Goal: Task Accomplishment & Management: Use online tool/utility

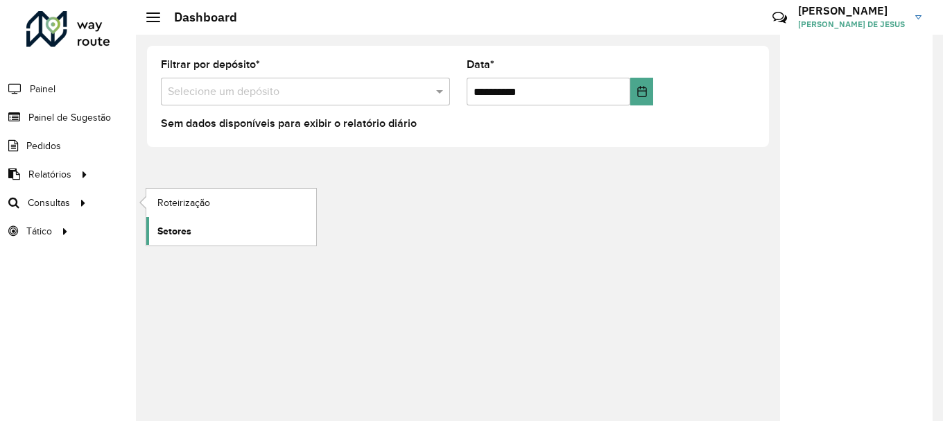
click at [205, 226] on link "Setores" at bounding box center [231, 231] width 170 height 28
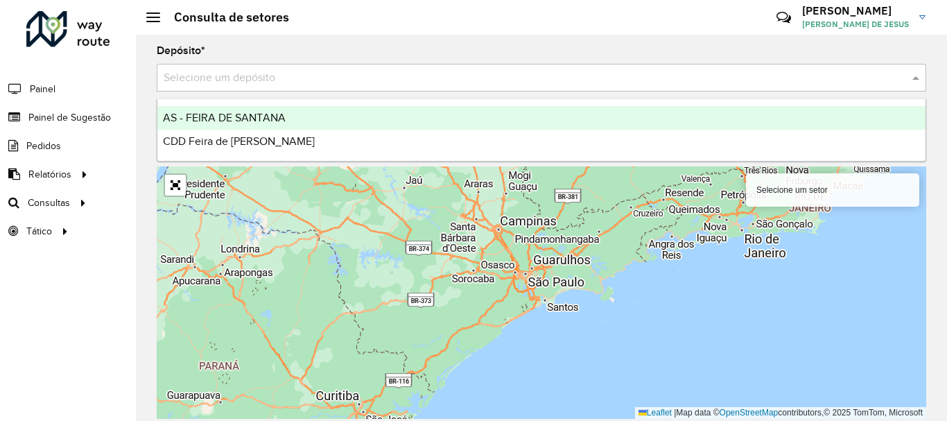
click at [291, 73] on input "text" at bounding box center [528, 78] width 728 height 17
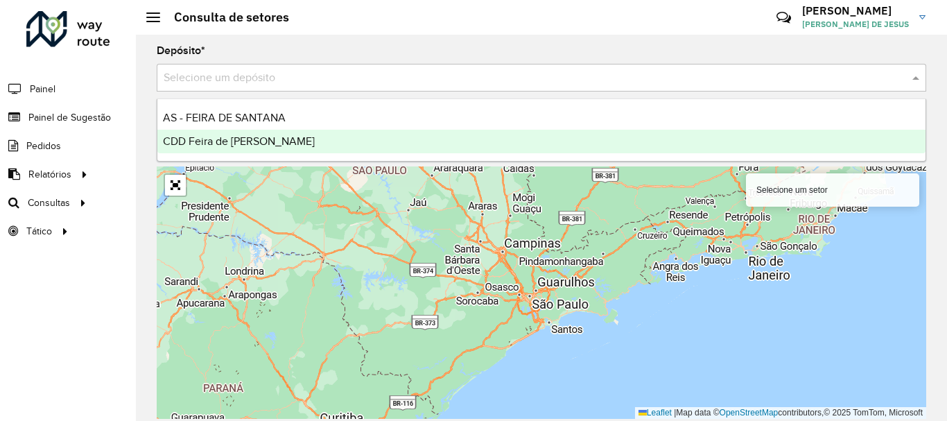
click at [234, 132] on div "CDD Feira [PERSON_NAME]" at bounding box center [541, 142] width 768 height 24
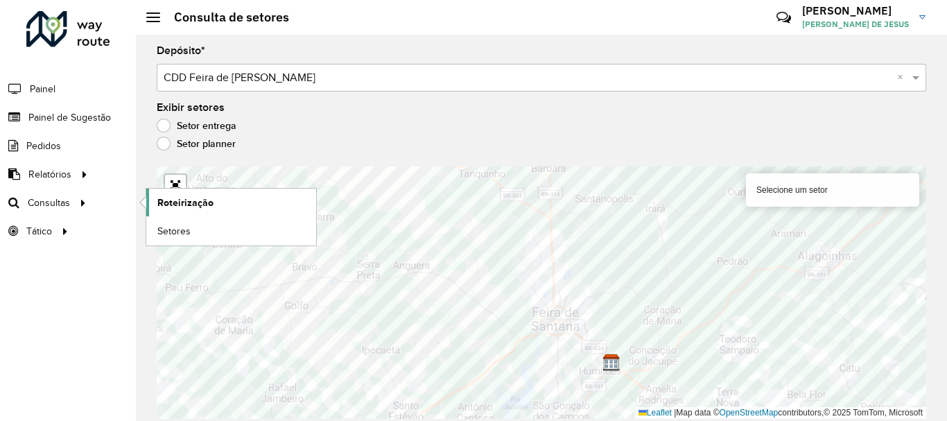
click at [188, 208] on span "Roteirização" at bounding box center [185, 203] width 56 height 15
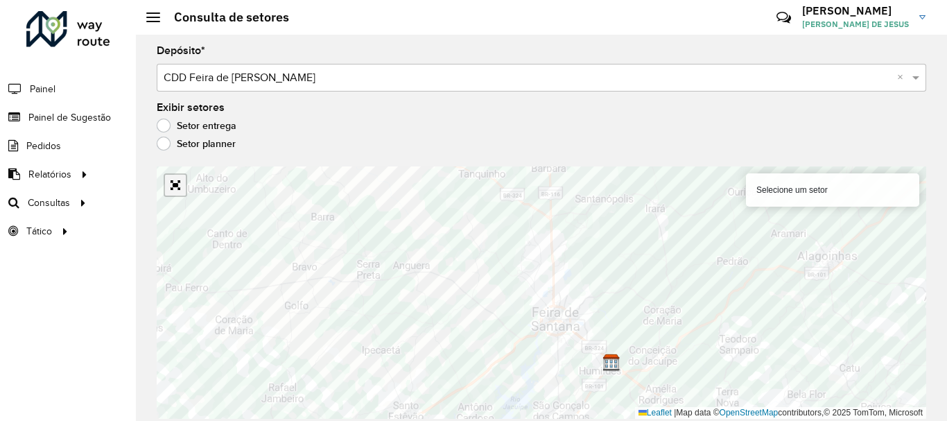
click at [173, 190] on link "Abrir mapa em tela cheia" at bounding box center [175, 185] width 21 height 21
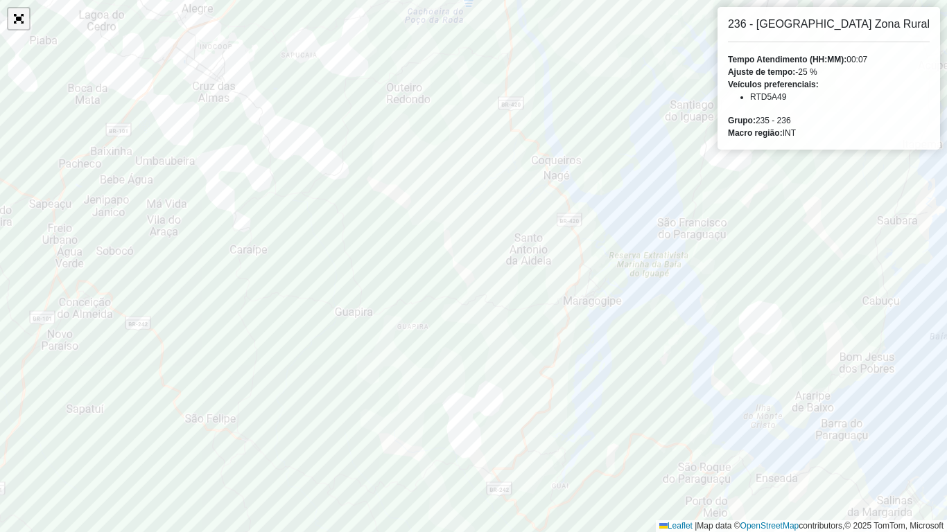
click at [24, 21] on link "Abrir mapa em tela cheia" at bounding box center [18, 18] width 21 height 21
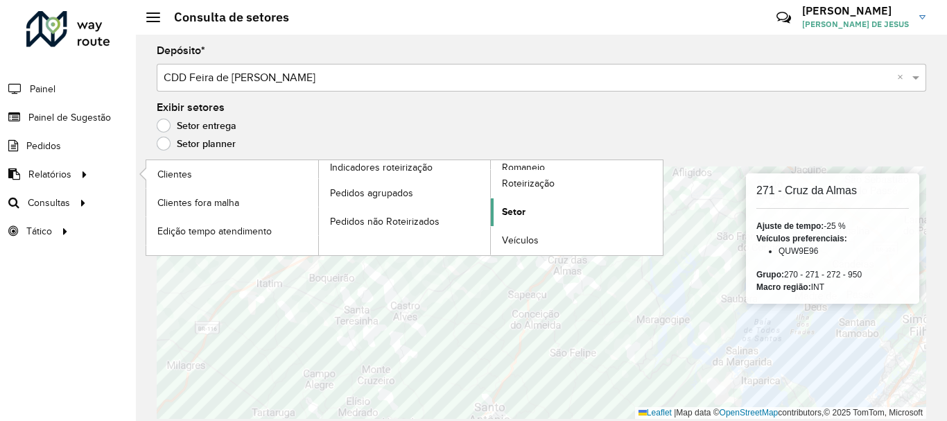
click at [533, 214] on link "Setor" at bounding box center [577, 212] width 172 height 28
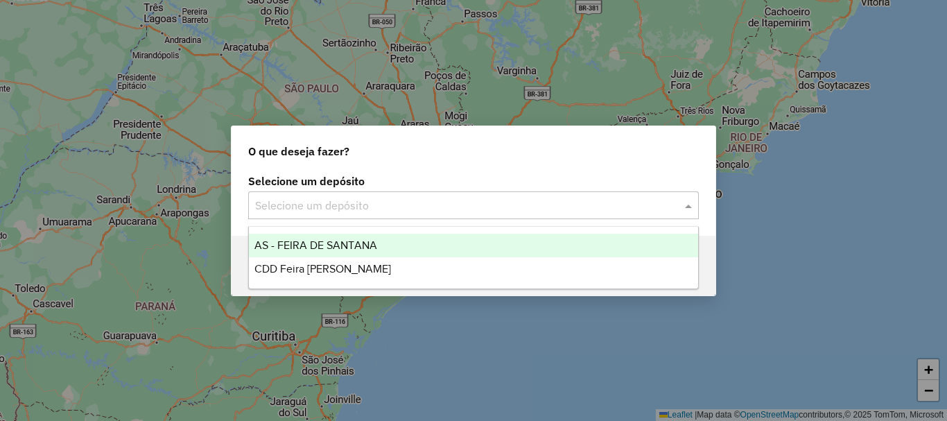
click at [410, 204] on input "text" at bounding box center [459, 206] width 409 height 17
click at [336, 248] on span "AS - FEIRA DE SANTANA" at bounding box center [315, 245] width 123 height 12
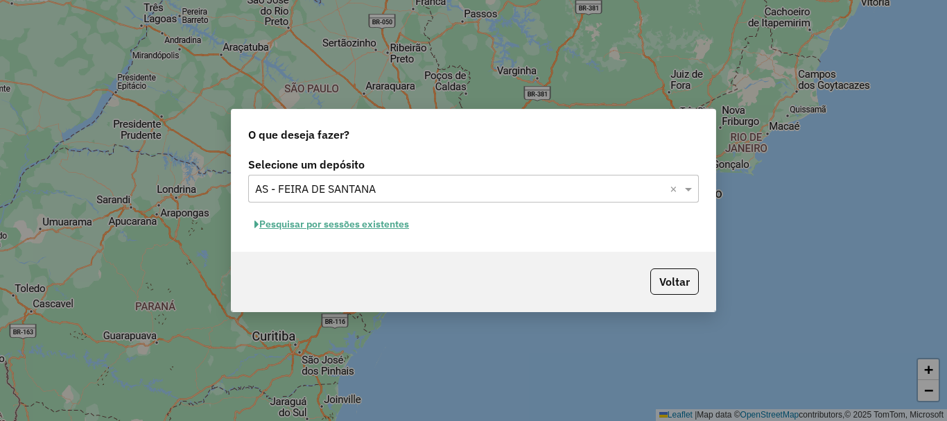
click at [338, 186] on input "text" at bounding box center [459, 189] width 409 height 17
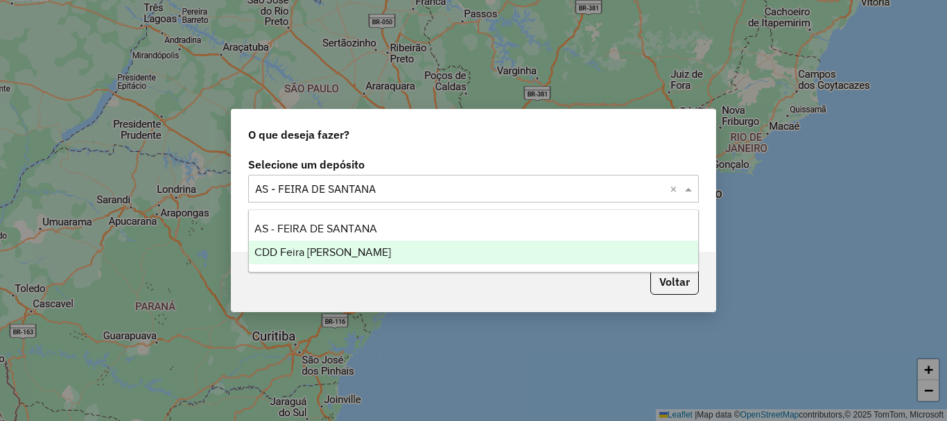
click at [304, 249] on span "CDD Feira [PERSON_NAME]" at bounding box center [322, 252] width 137 height 12
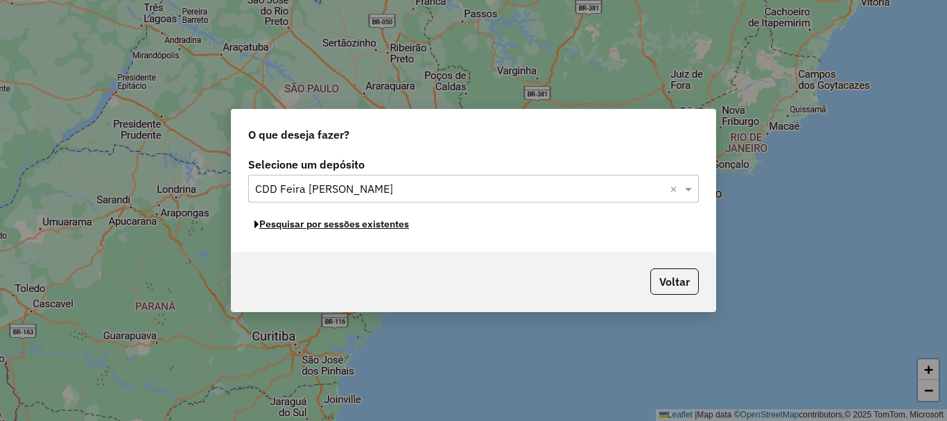
click at [315, 225] on button "Pesquisar por sessões existentes" at bounding box center [331, 224] width 167 height 21
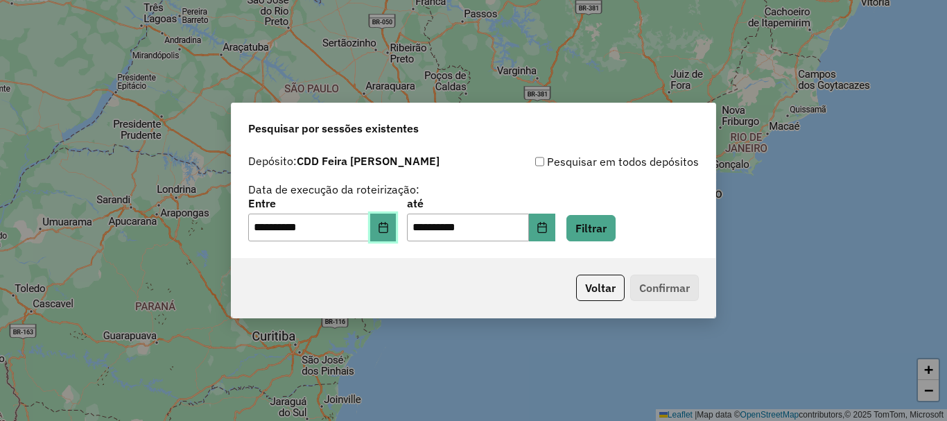
click at [397, 226] on button "Choose Date" at bounding box center [383, 228] width 26 height 28
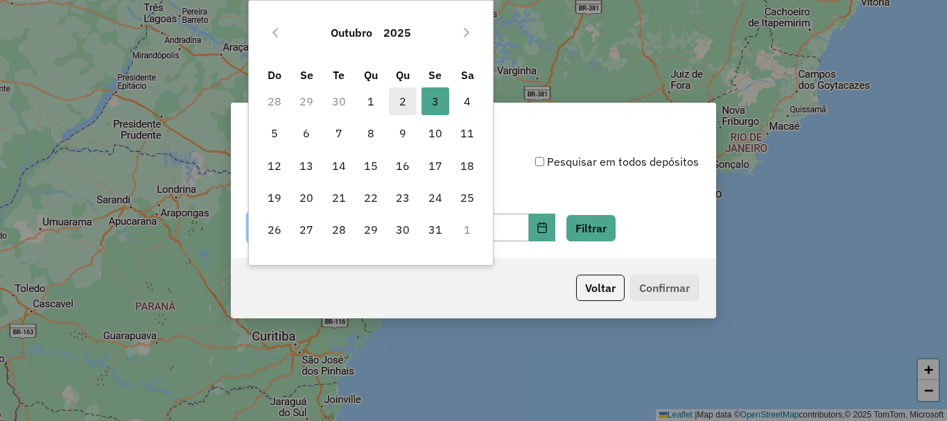
click at [406, 99] on span "2" at bounding box center [403, 101] width 28 height 28
type input "**********"
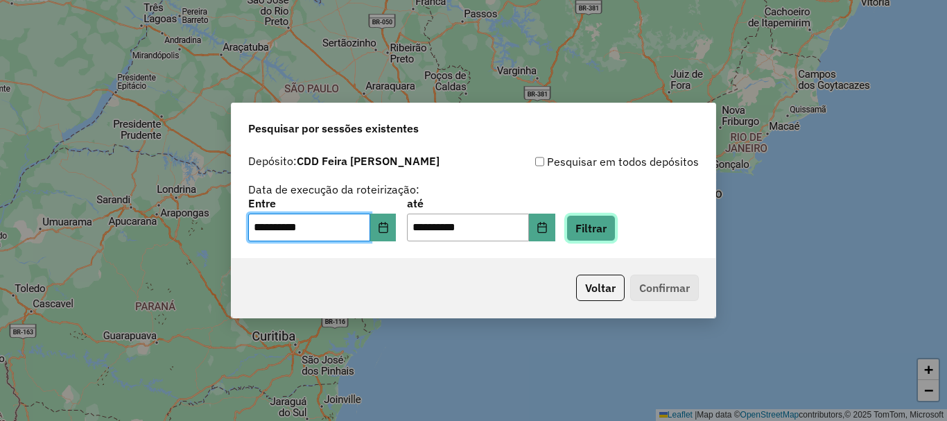
click at [616, 225] on button "Filtrar" at bounding box center [590, 228] width 49 height 26
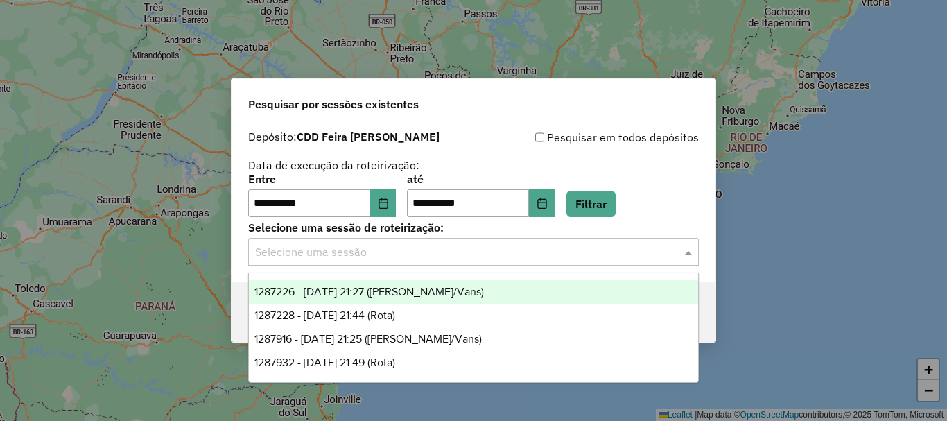
click at [369, 257] on input "text" at bounding box center [459, 252] width 409 height 17
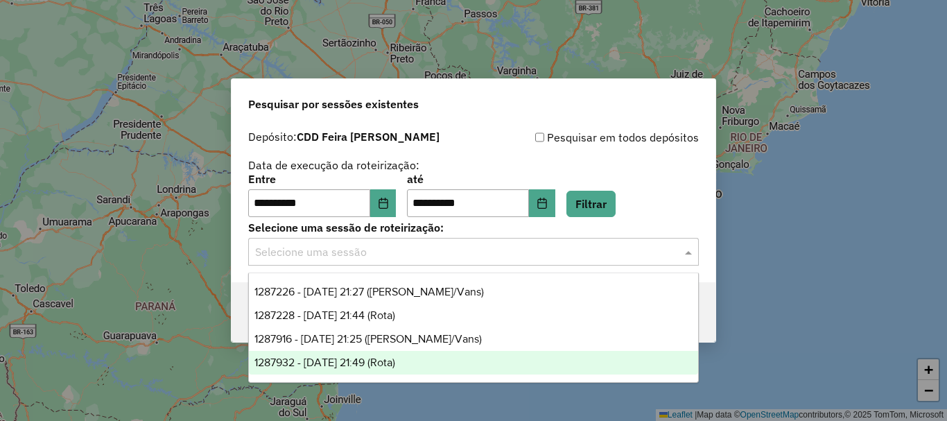
click at [395, 361] on span "1287932 - [DATE] 21:49 (Rota)" at bounding box center [324, 362] width 141 height 12
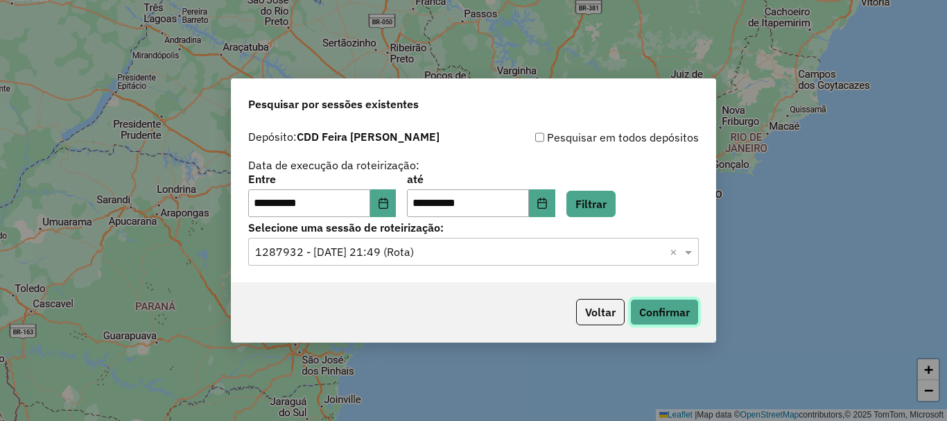
click at [656, 313] on button "Confirmar" at bounding box center [664, 312] width 69 height 26
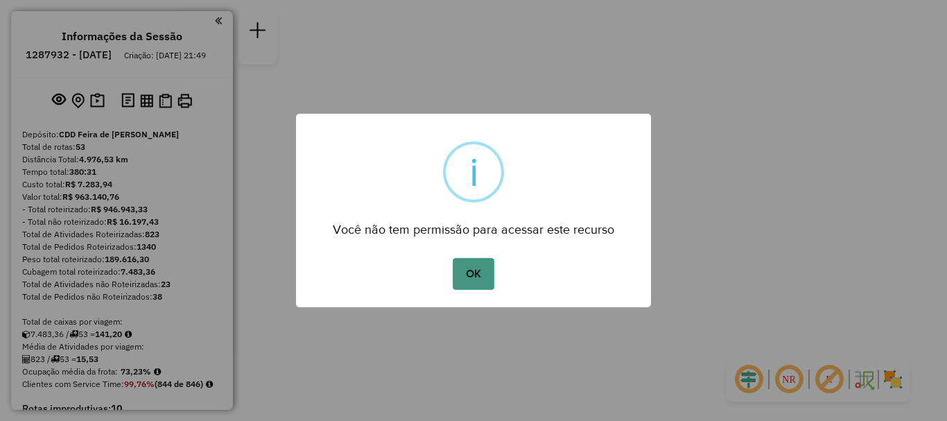
click at [480, 275] on button "OK" at bounding box center [473, 274] width 41 height 32
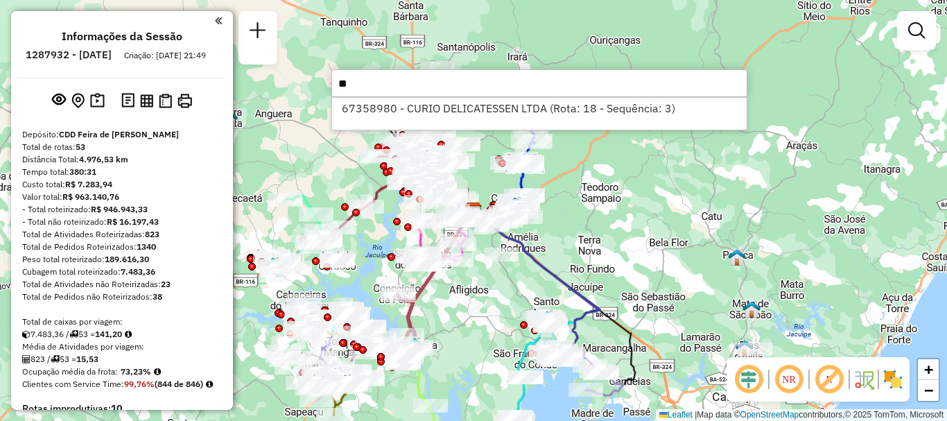
type input "*"
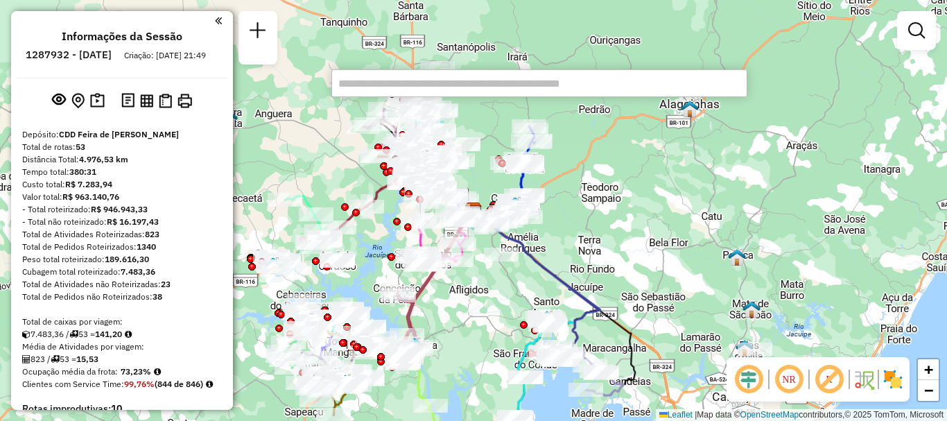
click at [215, 20] on em at bounding box center [218, 21] width 7 height 12
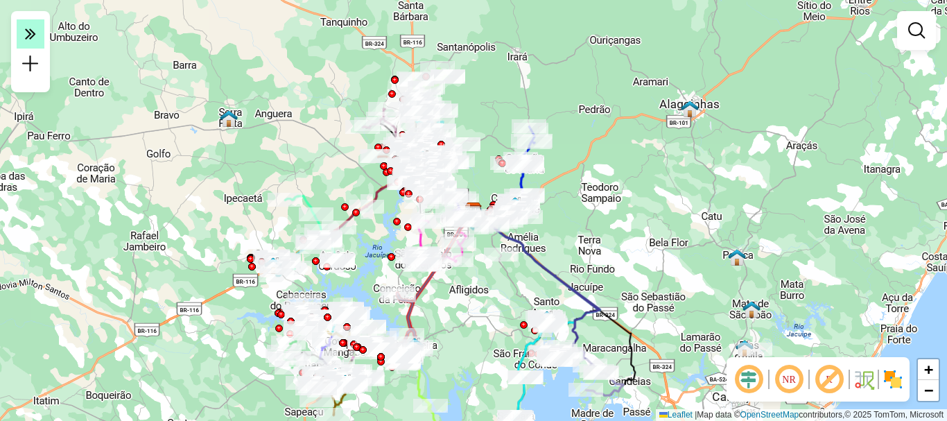
click at [21, 30] on em at bounding box center [31, 33] width 28 height 29
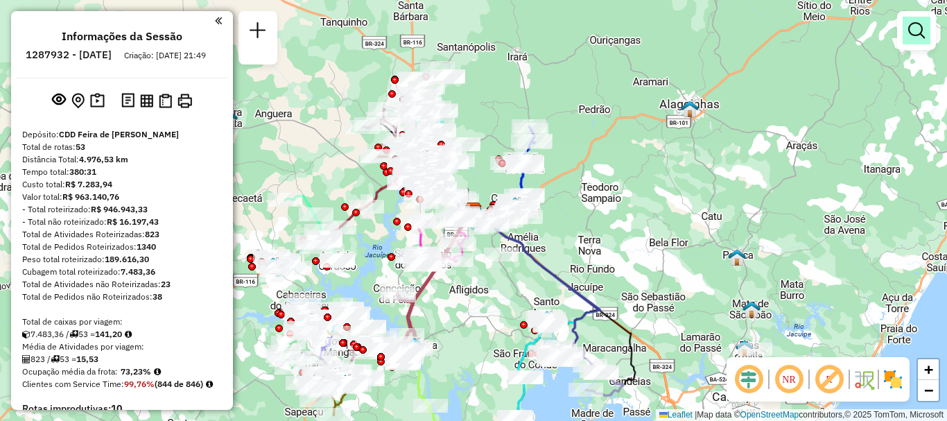
click at [914, 28] on em at bounding box center [916, 30] width 17 height 17
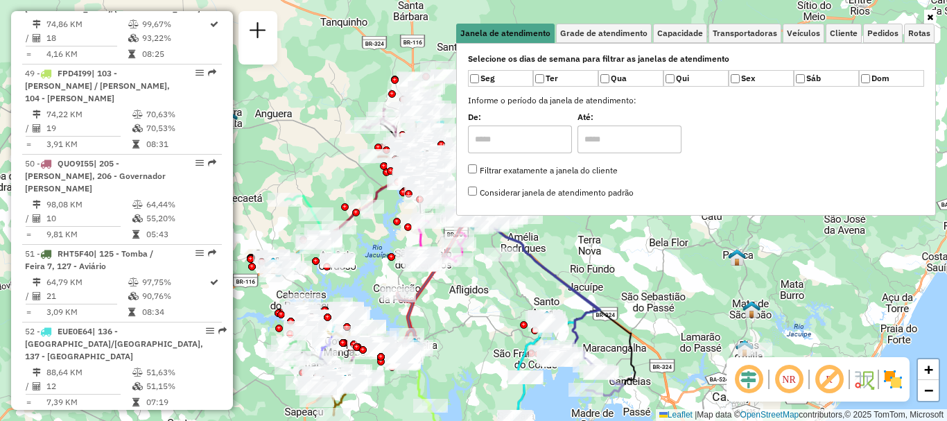
scroll to position [4536, 0]
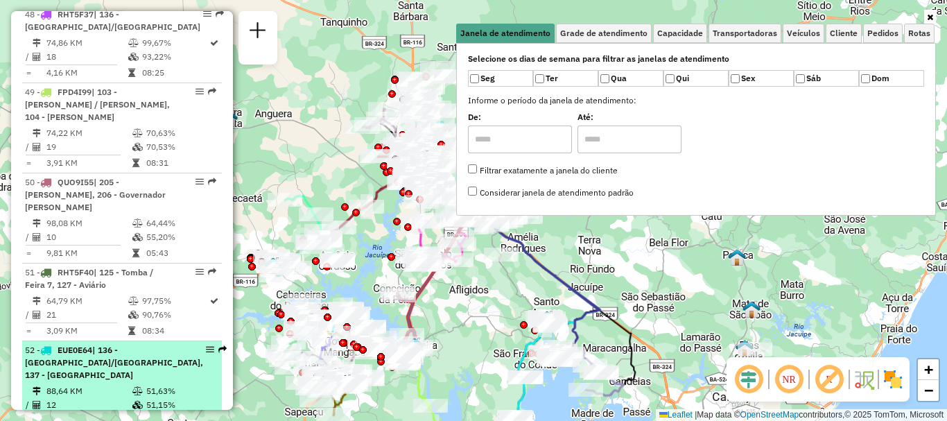
click at [146, 344] on div "52 - EUE0E64 | 136 - Cidade Nova/Mangabeira, 137 - Olhos DAgua das Moças" at bounding box center [114, 362] width 178 height 37
select select "**********"
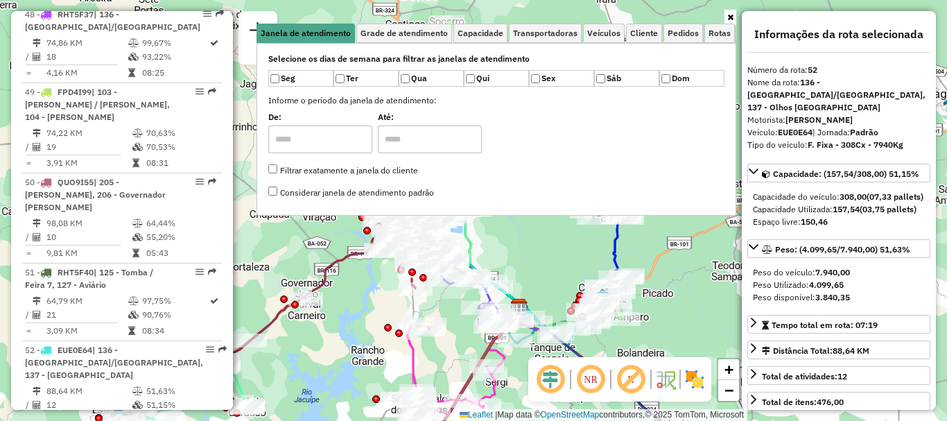
click at [731, 15] on icon at bounding box center [730, 17] width 6 height 8
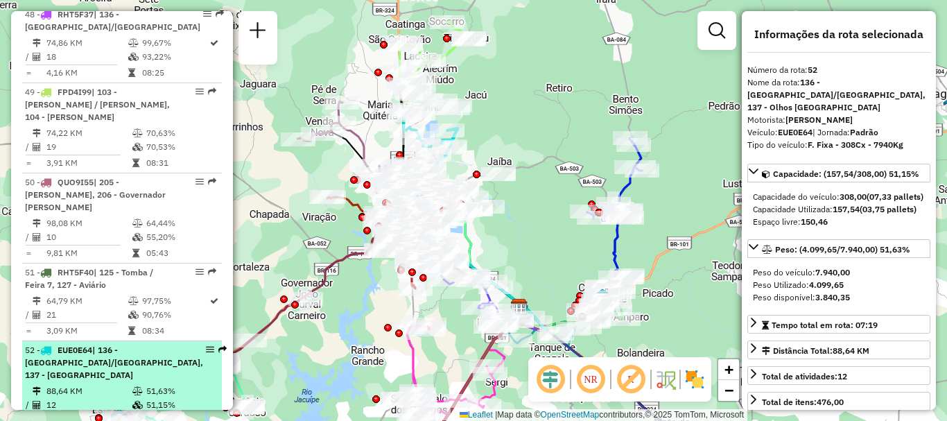
click at [148, 344] on div "52 - EUE0E64 | 136 - Cidade Nova/Mangabeira, 137 - Olhos DAgua das Moças" at bounding box center [114, 362] width 178 height 37
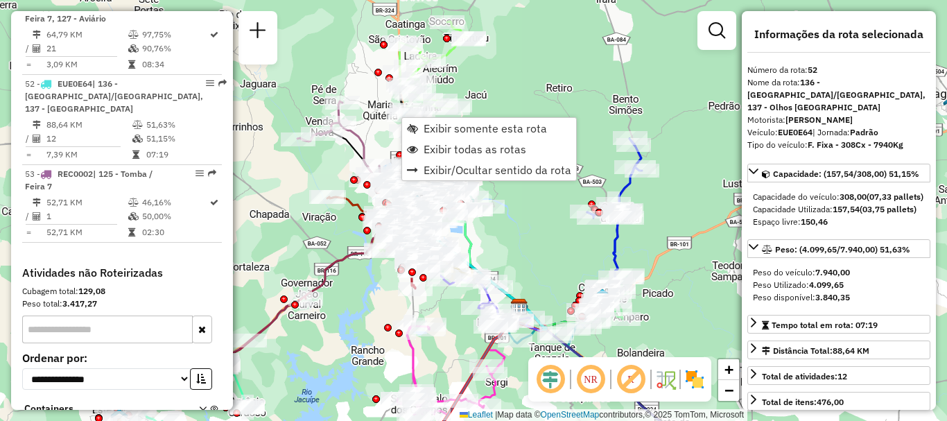
scroll to position [4816, 0]
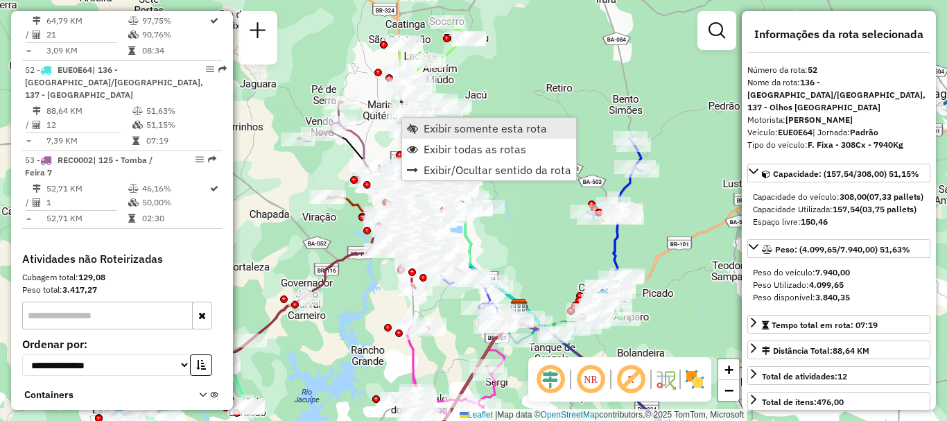
click at [461, 128] on span "Exibir somente esta rota" at bounding box center [485, 128] width 123 height 11
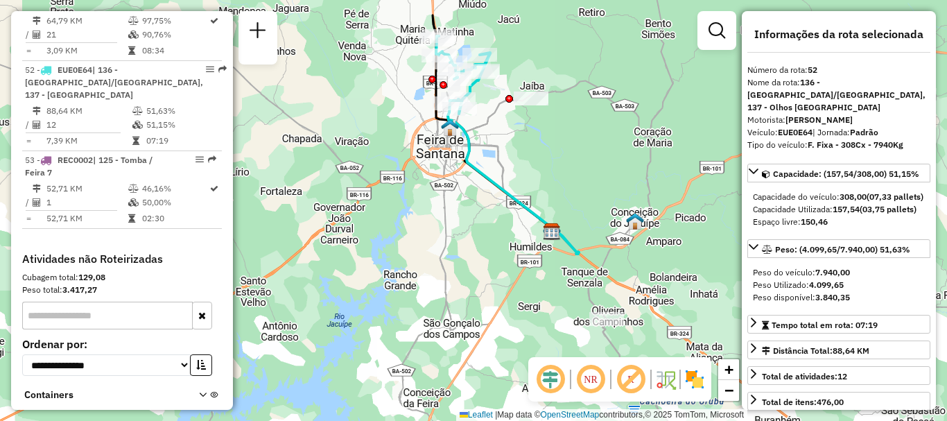
drag, startPoint x: 559, startPoint y: 235, endPoint x: 591, endPoint y: 161, distance: 80.5
click at [591, 161] on div "Janela de atendimento Grade de atendimento Capacidade Transportadoras Veículos …" at bounding box center [473, 210] width 947 height 421
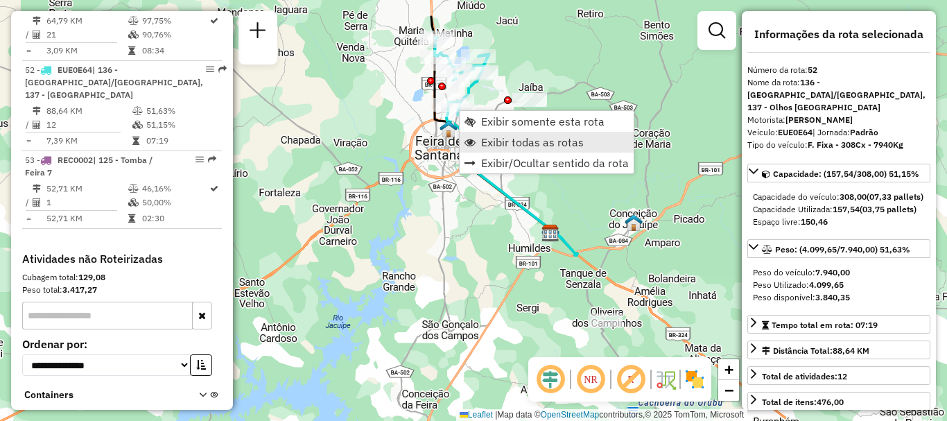
click at [541, 144] on span "Exibir todas as rotas" at bounding box center [532, 142] width 103 height 11
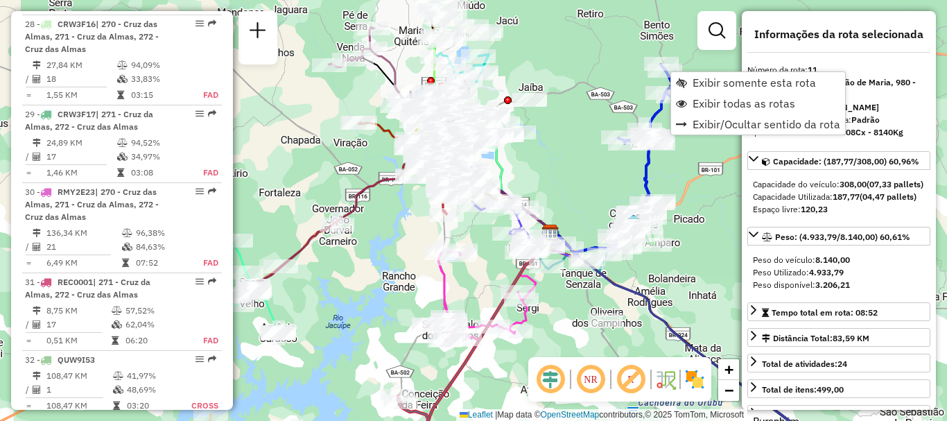
scroll to position [1370, 0]
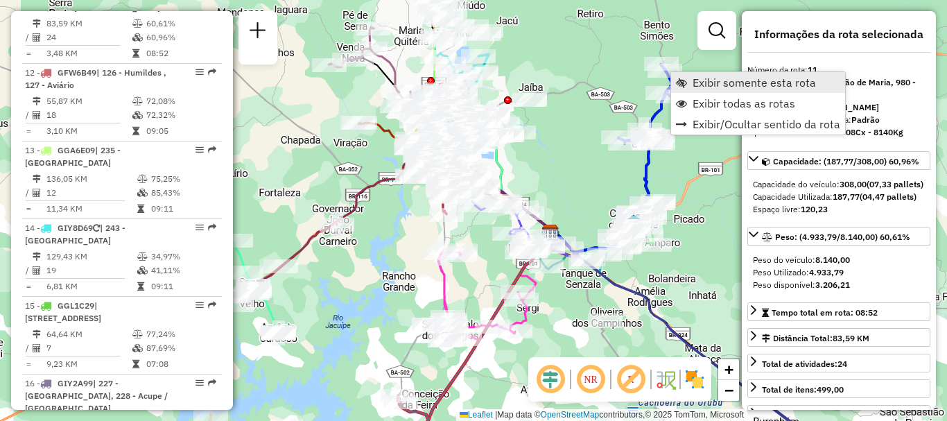
click at [727, 86] on span "Exibir somente esta rota" at bounding box center [754, 82] width 123 height 11
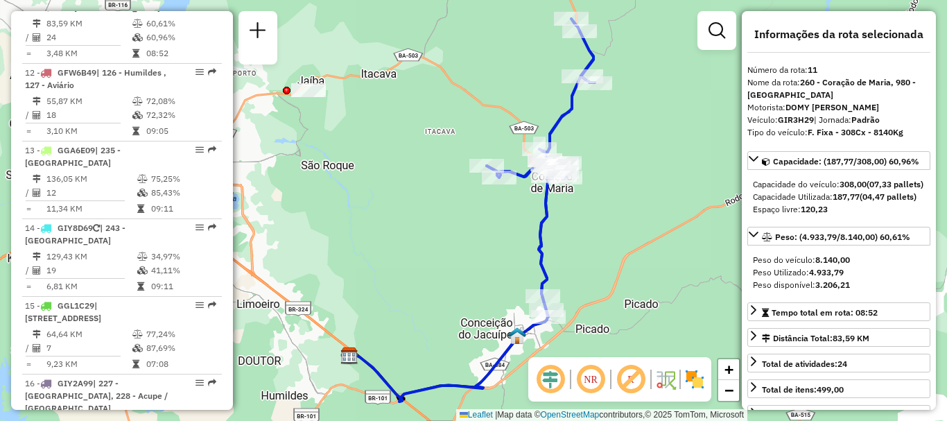
click at [350, 133] on div "Janela de atendimento Grade de atendimento Capacidade Transportadoras Veículos …" at bounding box center [473, 210] width 947 height 421
